Goal: Check status: Check status

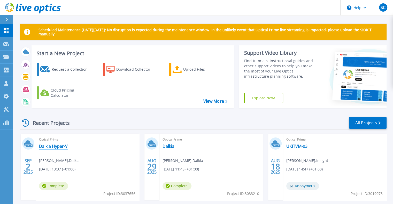
click at [56, 147] on link "Dalkia Hyper-V" at bounding box center [53, 146] width 29 height 5
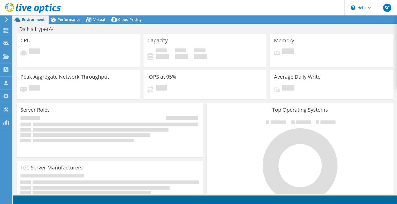
select select "USD"
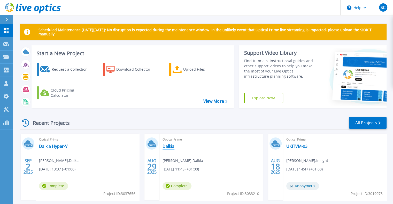
click at [171, 148] on link "Dalkia" at bounding box center [169, 146] width 12 height 5
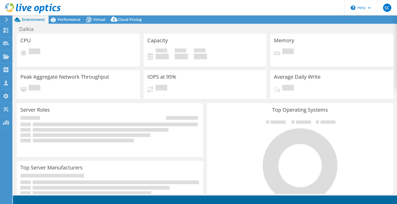
select select "EULondon"
select select "GBP"
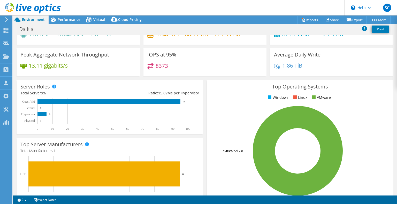
scroll to position [24, 0]
